Goal: Task Accomplishment & Management: Manage account settings

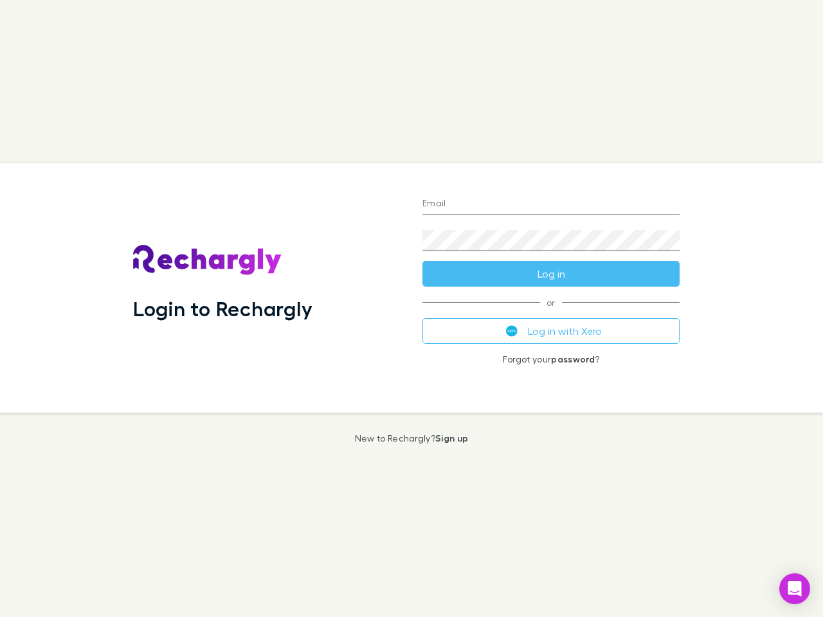
click at [411, 309] on div "Login to Rechargly" at bounding box center [267, 287] width 289 height 249
click at [551, 204] on input "Email" at bounding box center [550, 204] width 257 height 21
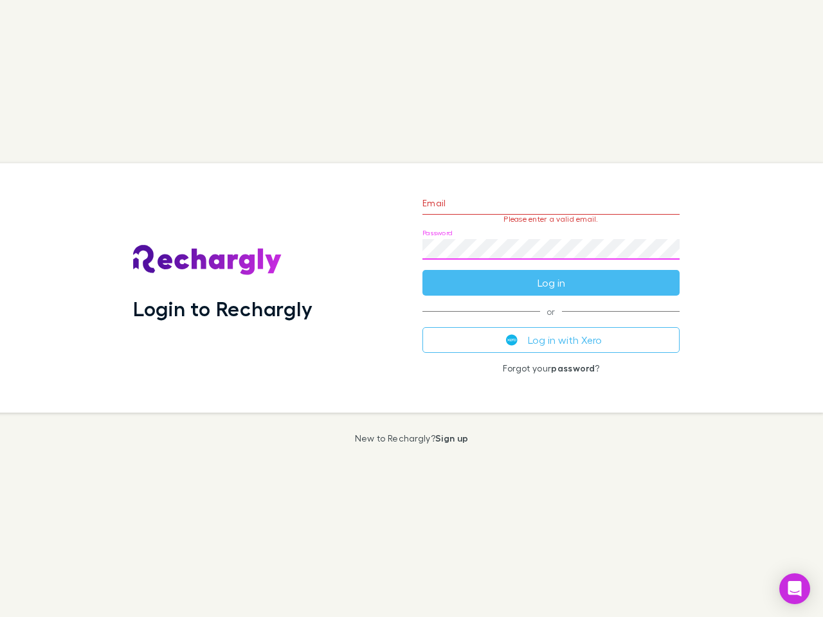
click at [551, 274] on form "Email Please enter a valid email. Password Log in" at bounding box center [550, 240] width 257 height 112
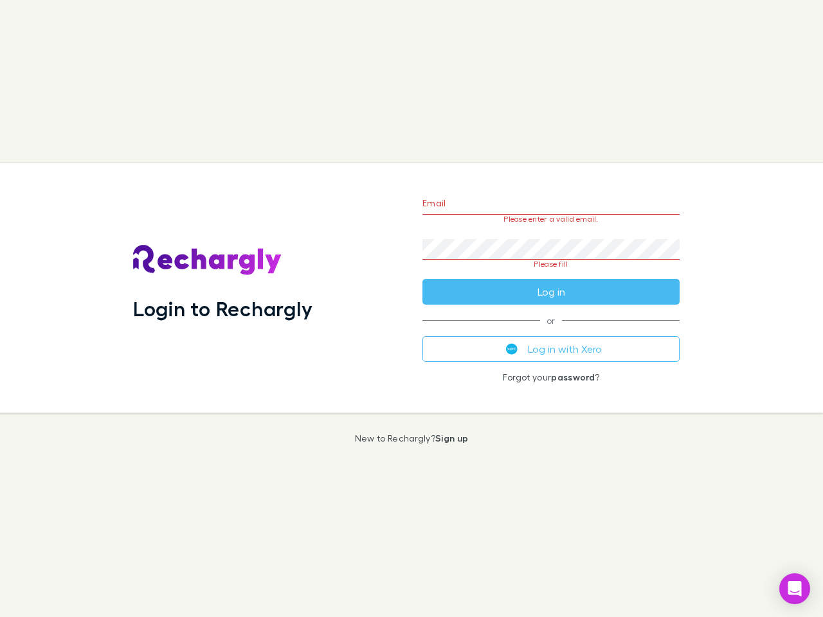
click at [551, 331] on div "Email Please enter a valid email. Password Please fill Log in or Log in with Xe…" at bounding box center [551, 287] width 278 height 249
click at [795, 589] on icon "Open Intercom Messenger" at bounding box center [795, 588] width 14 height 15
